Goal: Task Accomplishment & Management: Complete application form

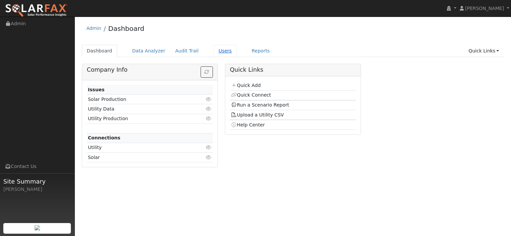
click at [237, 57] on link "Users" at bounding box center [224, 51] width 23 height 12
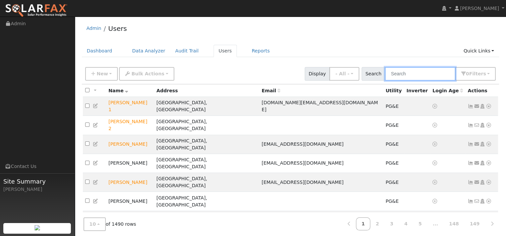
click at [385, 80] on input "text" at bounding box center [420, 74] width 70 height 14
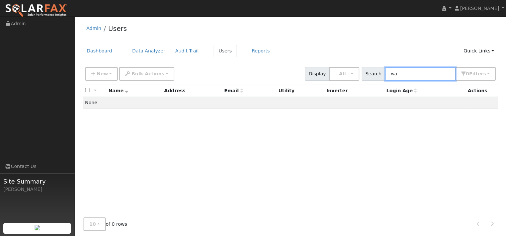
type input "w"
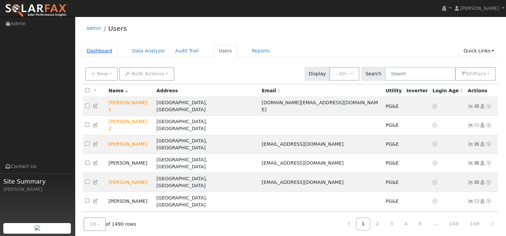
click at [109, 54] on link "Dashboard" at bounding box center [100, 51] width 36 height 12
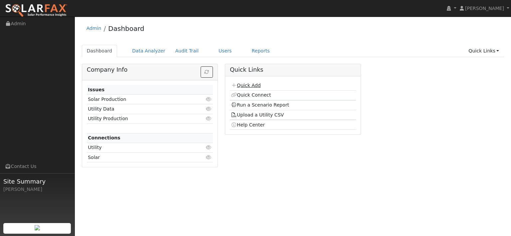
click at [252, 88] on link "Quick Add" at bounding box center [246, 85] width 30 height 5
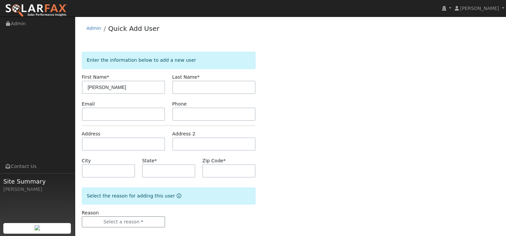
type input "[PERSON_NAME]"
click at [129, 151] on input "text" at bounding box center [123, 144] width 83 height 13
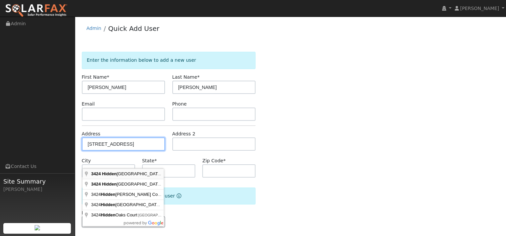
type input "3424 Hidden Valley Lane"
type input "Fairfield"
type input "CA"
type input "94534"
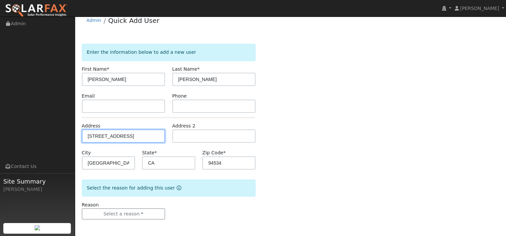
scroll to position [37, 0]
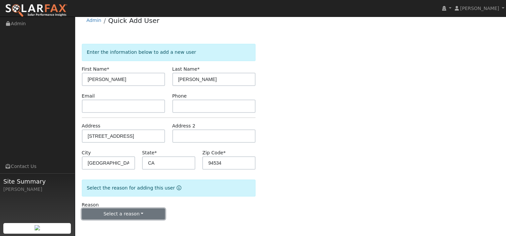
click at [110, 210] on button "Select a reason" at bounding box center [123, 214] width 83 height 11
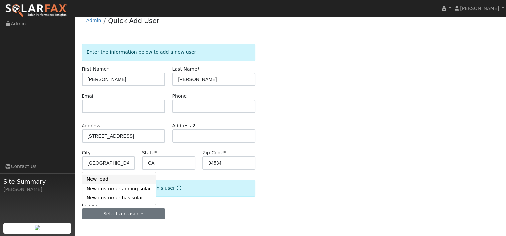
click at [109, 175] on link "New lead" at bounding box center [118, 179] width 73 height 9
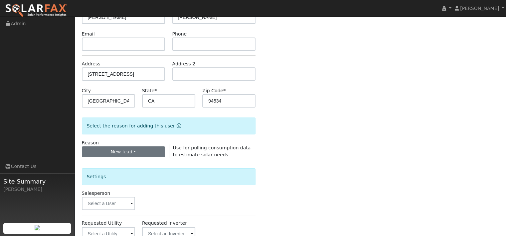
scroll to position [103, 0]
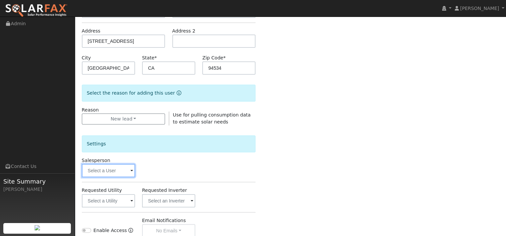
click at [116, 178] on input "text" at bounding box center [108, 170] width 53 height 13
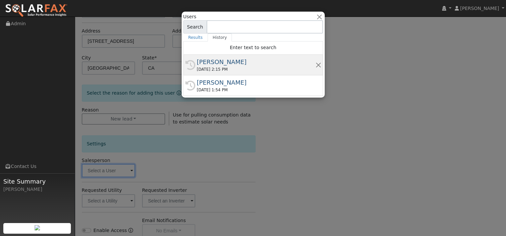
click at [253, 66] on div "[PERSON_NAME]" at bounding box center [256, 62] width 118 height 9
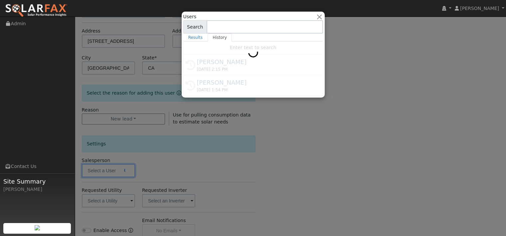
type input "[PERSON_NAME]"
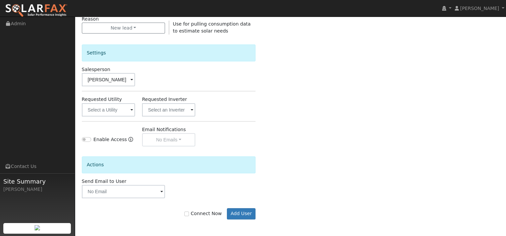
scroll to position [253, 0]
click at [184, 214] on input "Connect Now" at bounding box center [186, 214] width 5 height 5
checkbox input "true"
click at [236, 215] on button "Add User" at bounding box center [241, 213] width 29 height 11
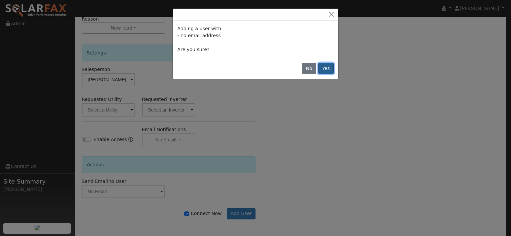
click at [321, 74] on button "Yes" at bounding box center [325, 68] width 15 height 11
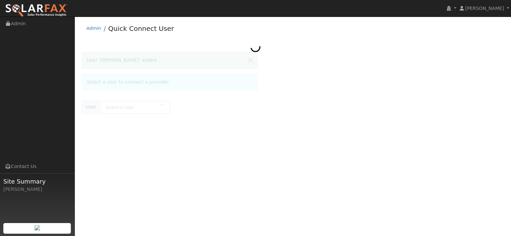
type input "[PERSON_NAME]"
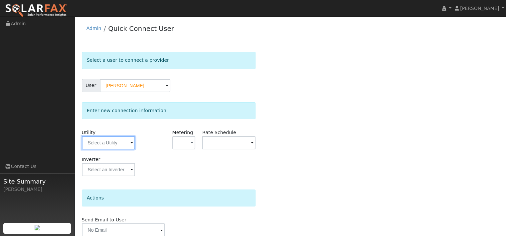
click at [112, 150] on input "text" at bounding box center [108, 142] width 53 height 13
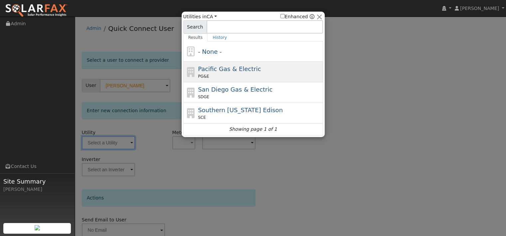
click at [205, 77] on span "PG&E" at bounding box center [203, 76] width 11 height 6
type input "PG&E"
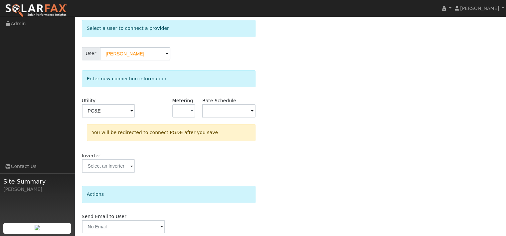
scroll to position [87, 0]
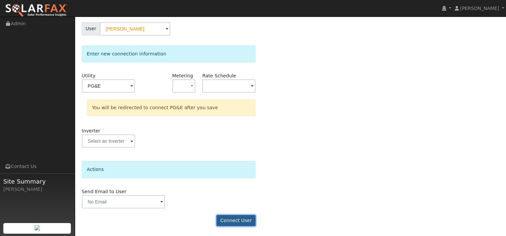
click at [222, 219] on button "Connect User" at bounding box center [235, 220] width 39 height 11
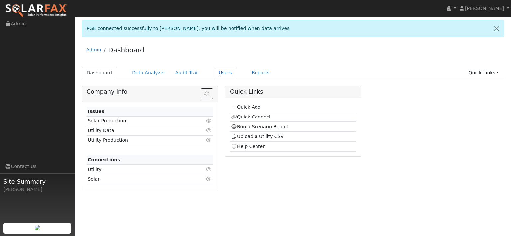
click at [237, 79] on link "Users" at bounding box center [224, 73] width 23 height 12
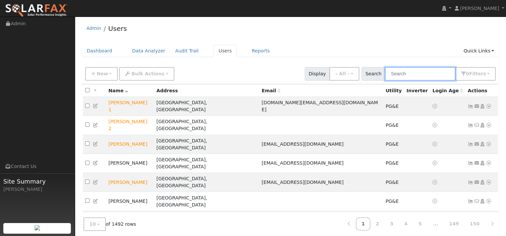
click at [410, 81] on input "text" at bounding box center [420, 74] width 70 height 14
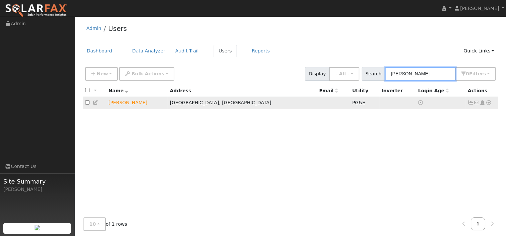
type input "[PERSON_NAME]"
click at [152, 109] on td "[PERSON_NAME]" at bounding box center [136, 103] width 61 height 12
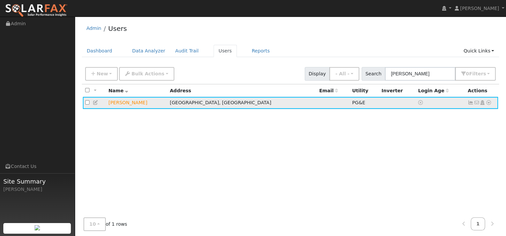
click at [485, 105] on icon at bounding box center [488, 102] width 6 height 5
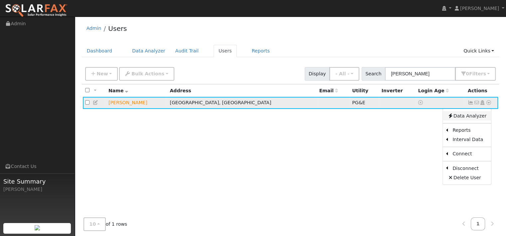
click at [472, 121] on link "Data Analyzer" at bounding box center [466, 115] width 48 height 9
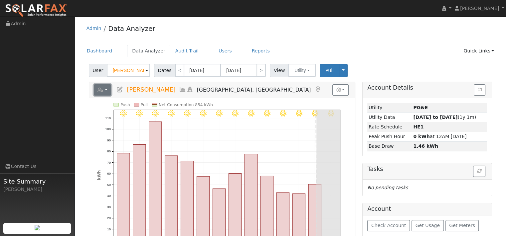
click at [103, 92] on icon "button" at bounding box center [100, 90] width 6 height 5
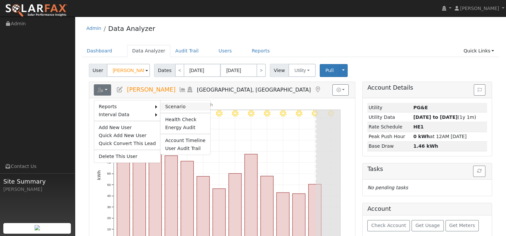
click at [191, 111] on link "Scenario" at bounding box center [185, 107] width 50 height 8
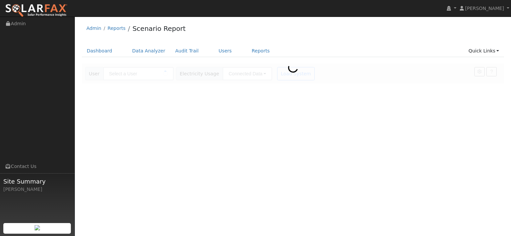
type input "[PERSON_NAME]"
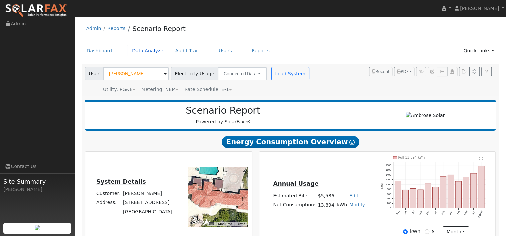
click at [164, 57] on link "Data Analyzer" at bounding box center [148, 51] width 43 height 12
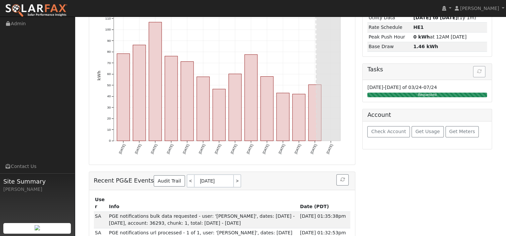
scroll to position [133, 0]
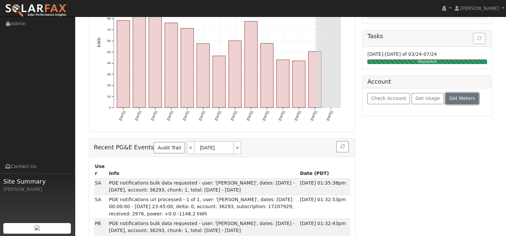
click at [449, 101] on span "Get Meters" at bounding box center [462, 98] width 26 height 5
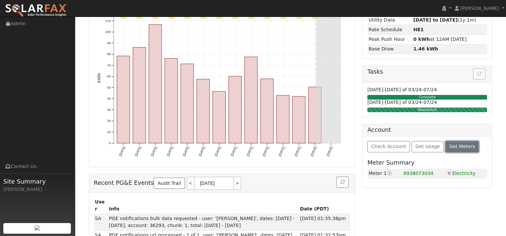
scroll to position [0, 0]
